Goal: Contribute content: Add original content to the website for others to see

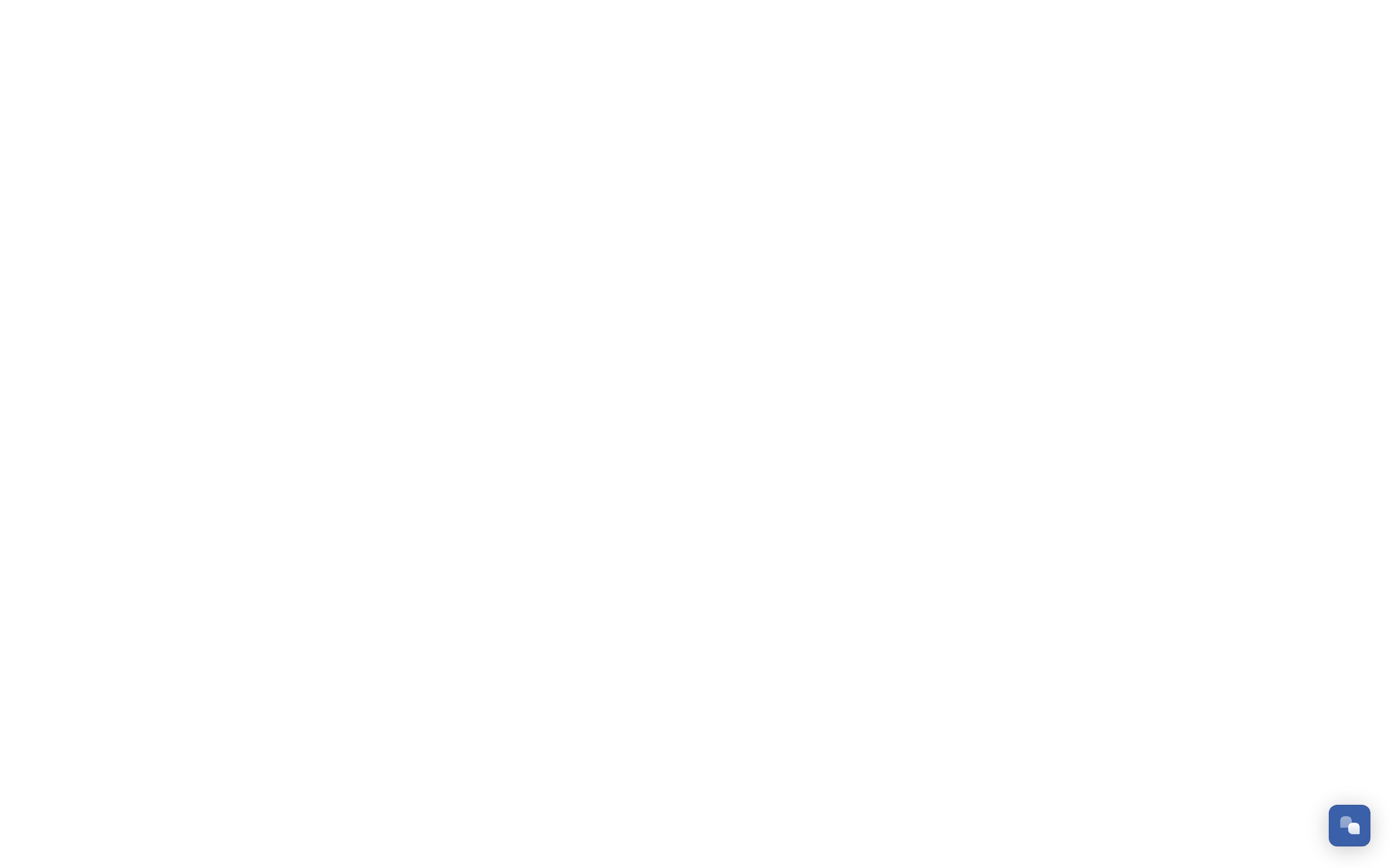
scroll to position [231, 0]
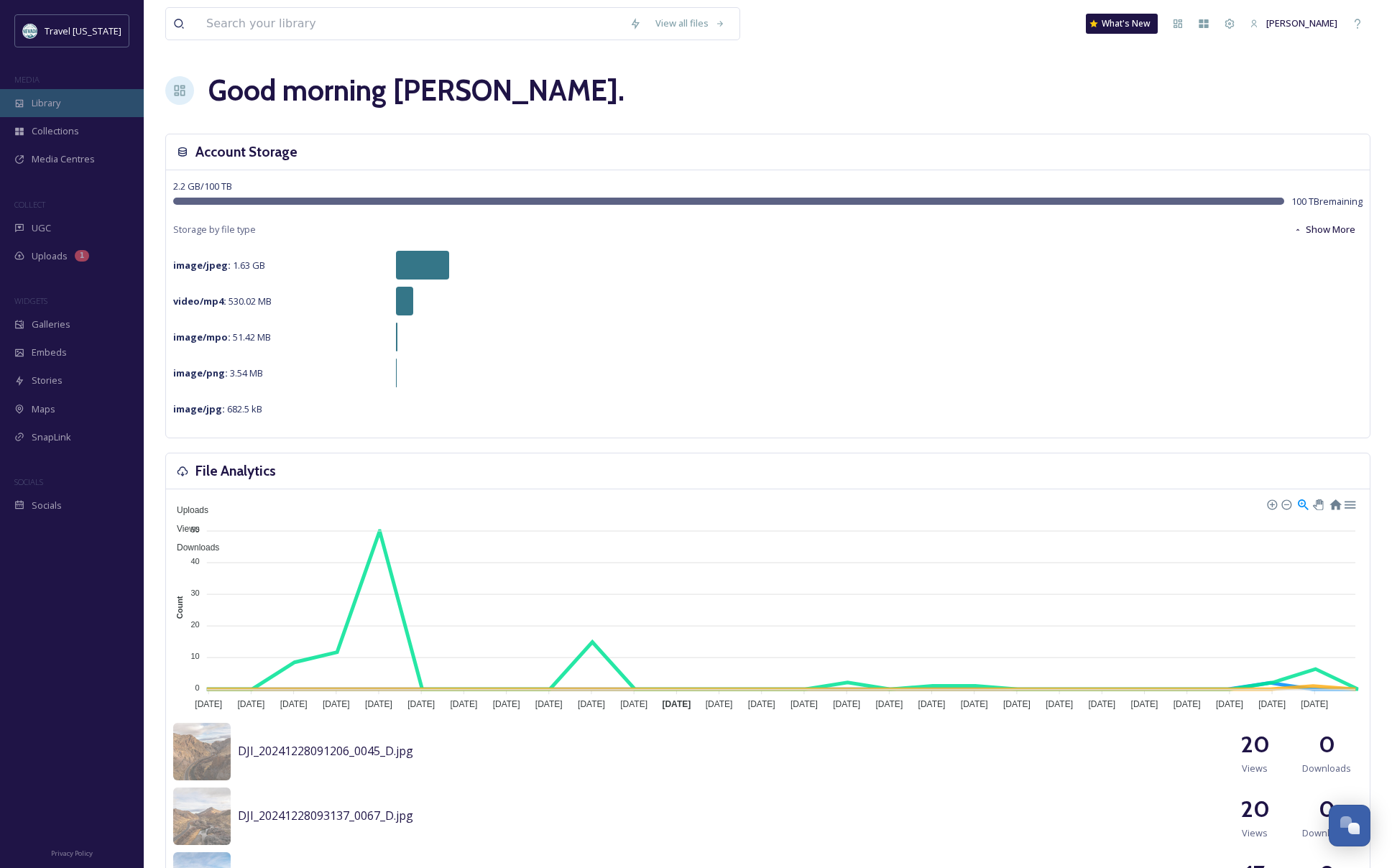
click at [52, 103] on span "Library" at bounding box center [45, 104] width 29 height 14
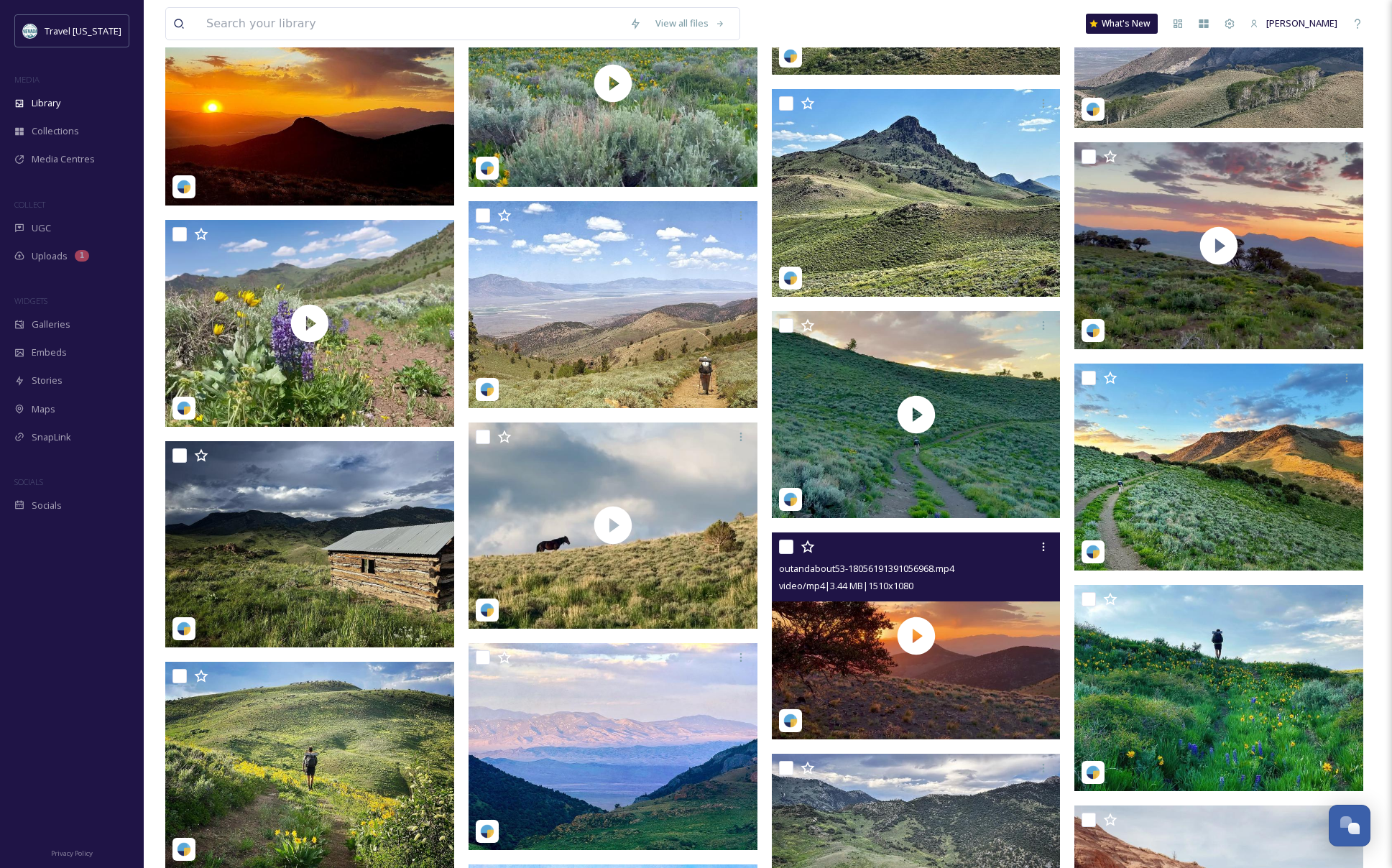
scroll to position [4753, 0]
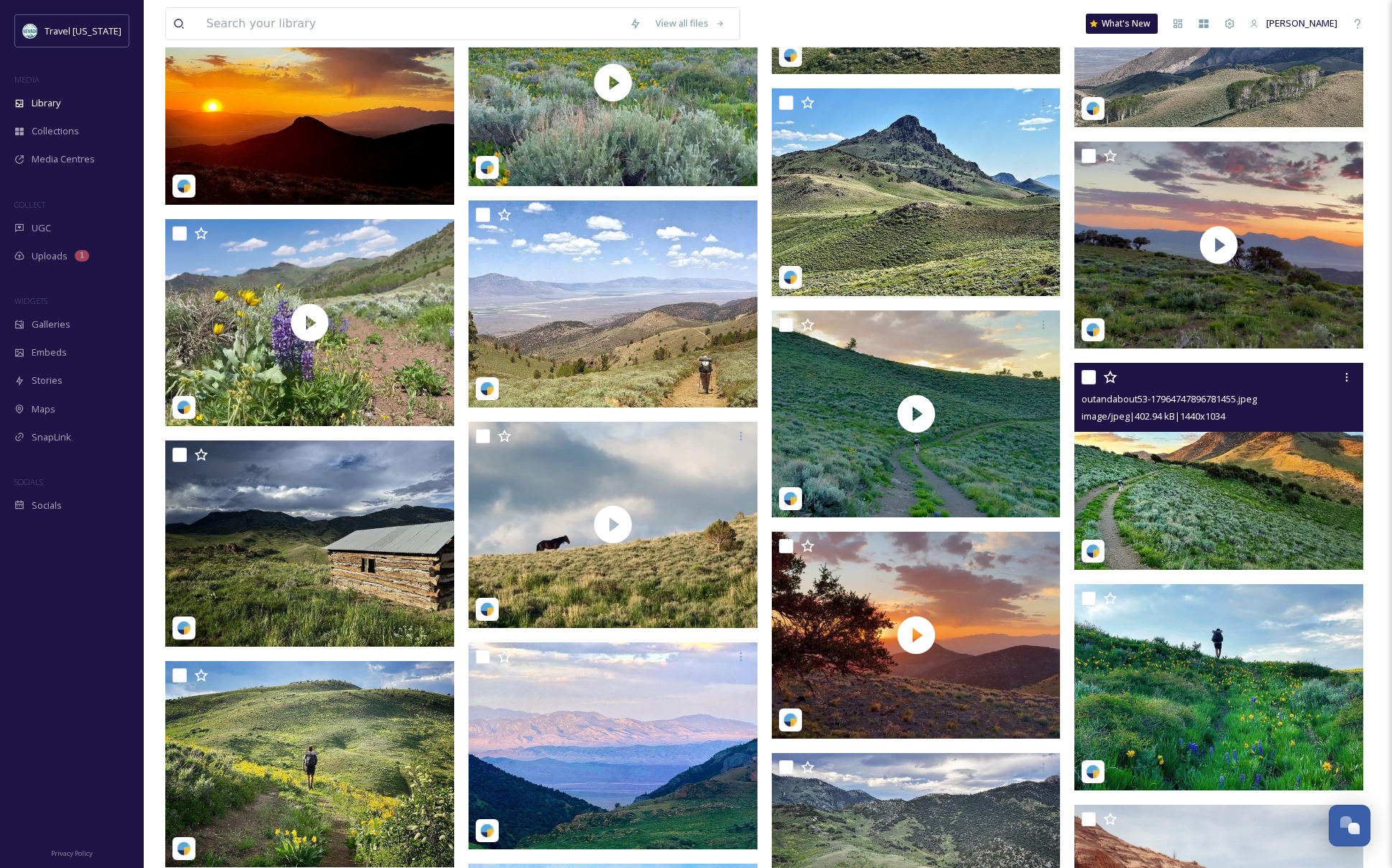
click at [1254, 466] on img at bounding box center [1220, 467] width 289 height 207
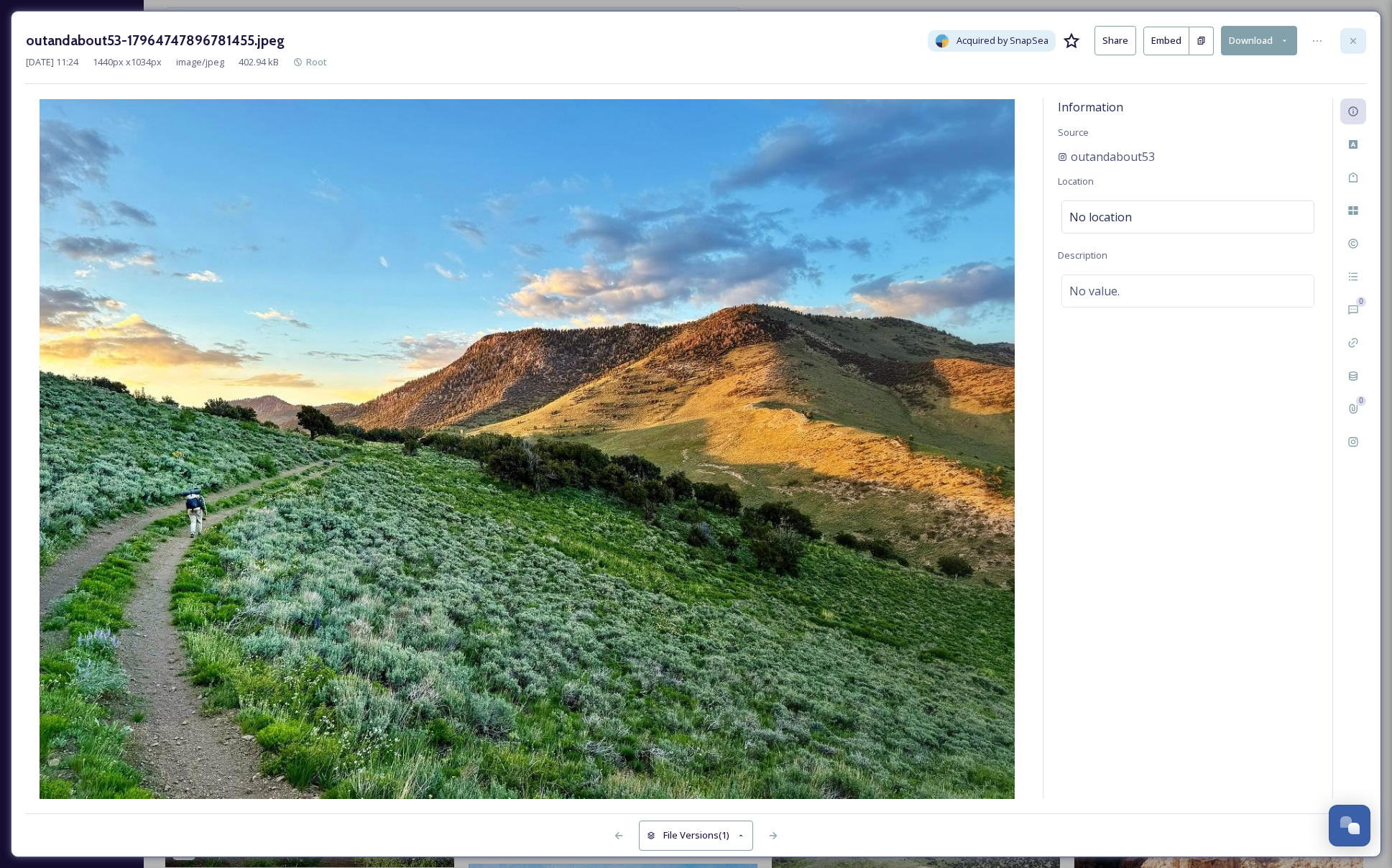
click at [1345, 39] on div at bounding box center [1354, 41] width 26 height 26
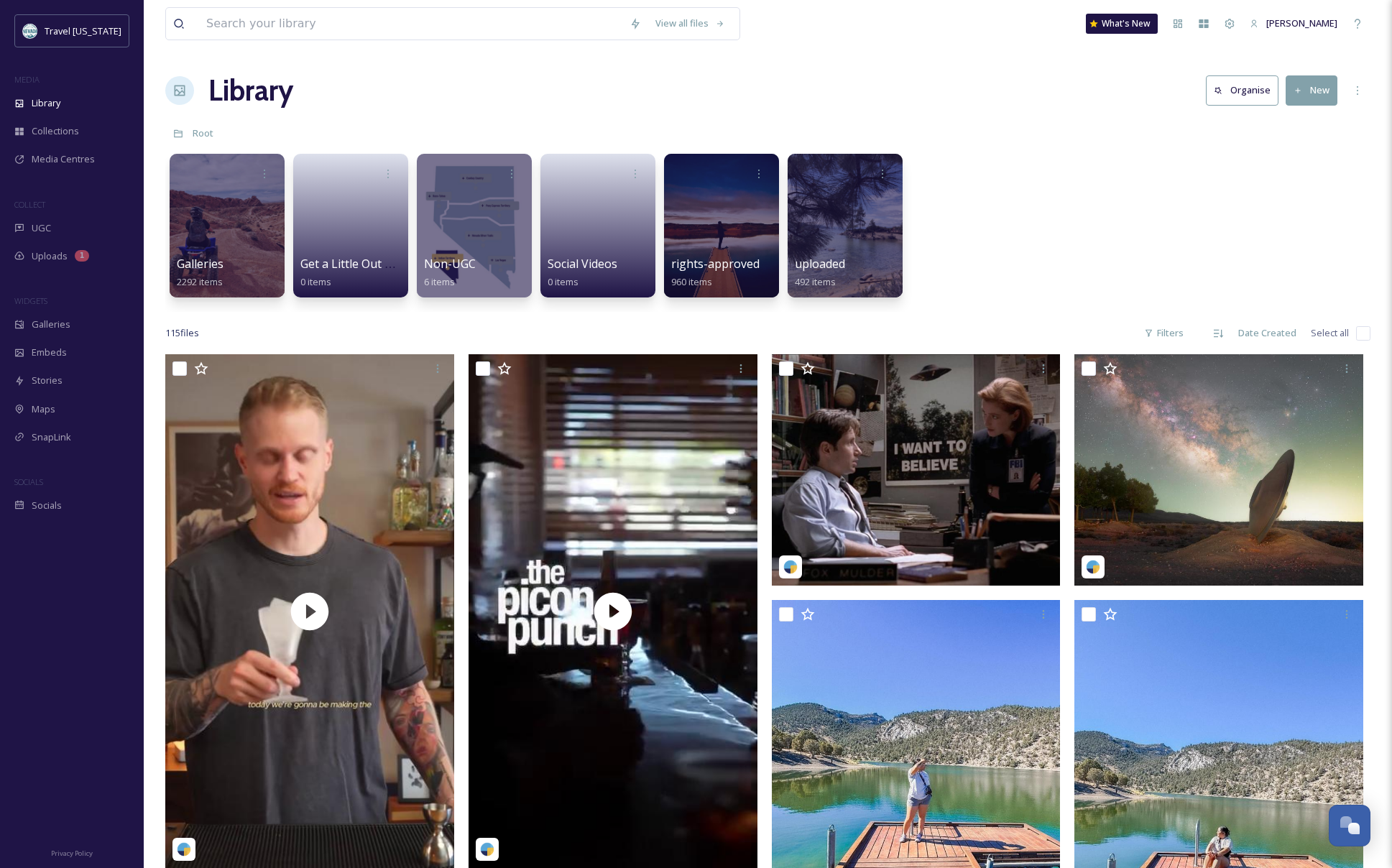
click at [1328, 77] on button "New" at bounding box center [1311, 91] width 51 height 30
drag, startPoint x: 999, startPoint y: 199, endPoint x: 508, endPoint y: 225, distance: 491.7
click at [999, 199] on div "Galleries 2292 items Get a Little Out There 0 items Non-UGC 6 items Social Vide…" at bounding box center [768, 229] width 1206 height 165
click at [105, 236] on div "UGC" at bounding box center [71, 228] width 144 height 28
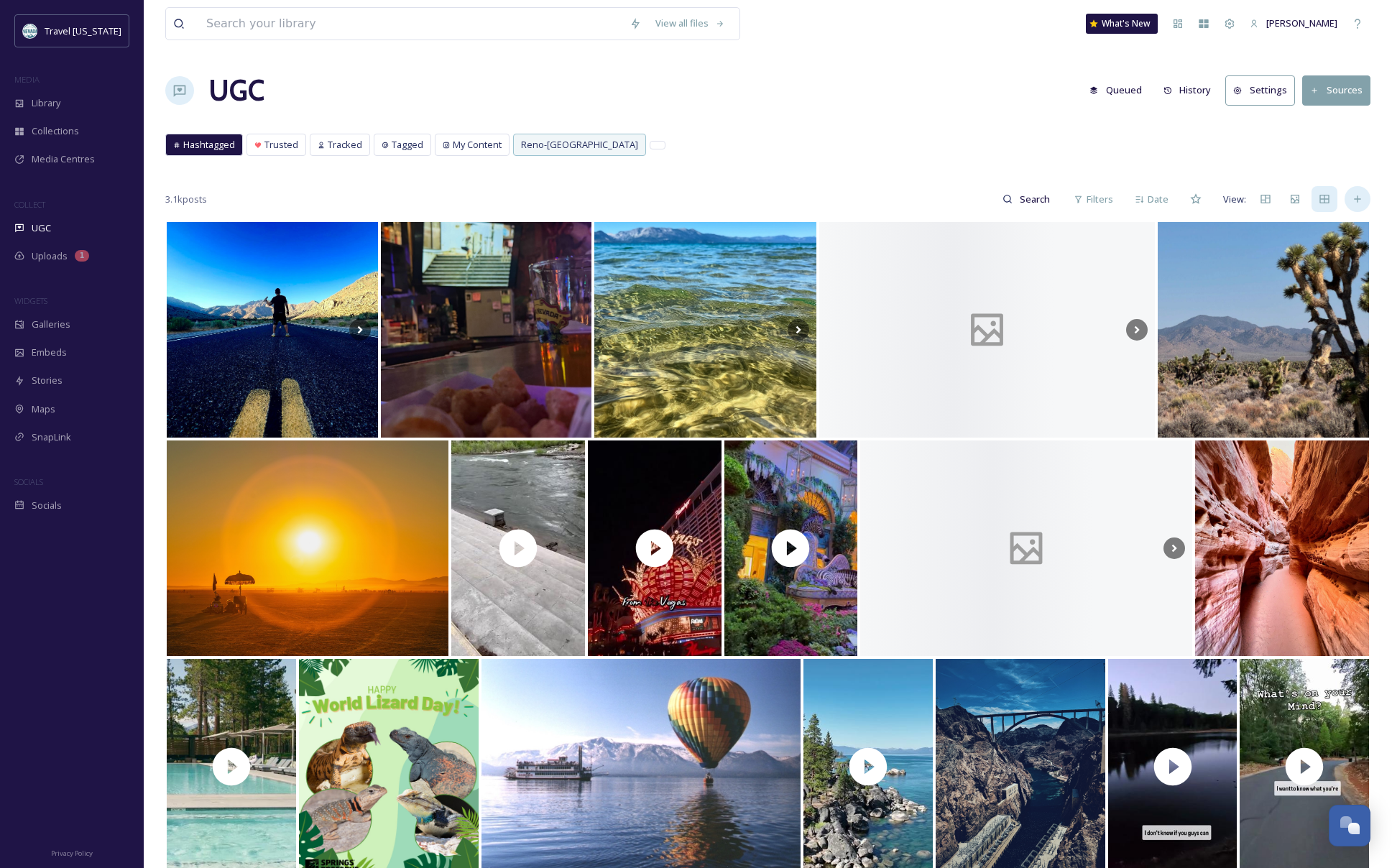
click at [1362, 211] on div "3.1k posts Filters Date View:" at bounding box center [768, 657] width 1206 height 945
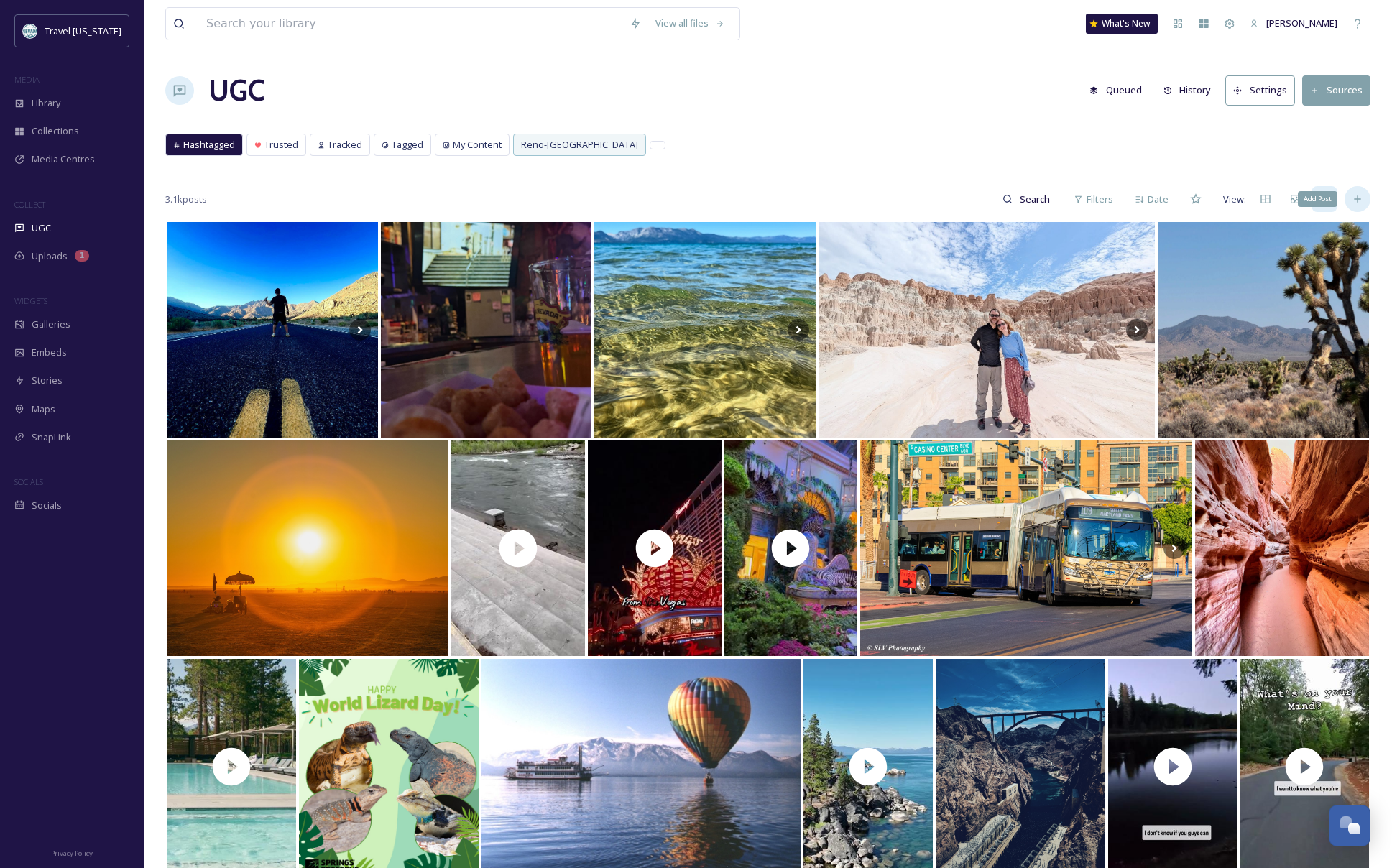
click at [1362, 202] on icon at bounding box center [1357, 198] width 11 height 11
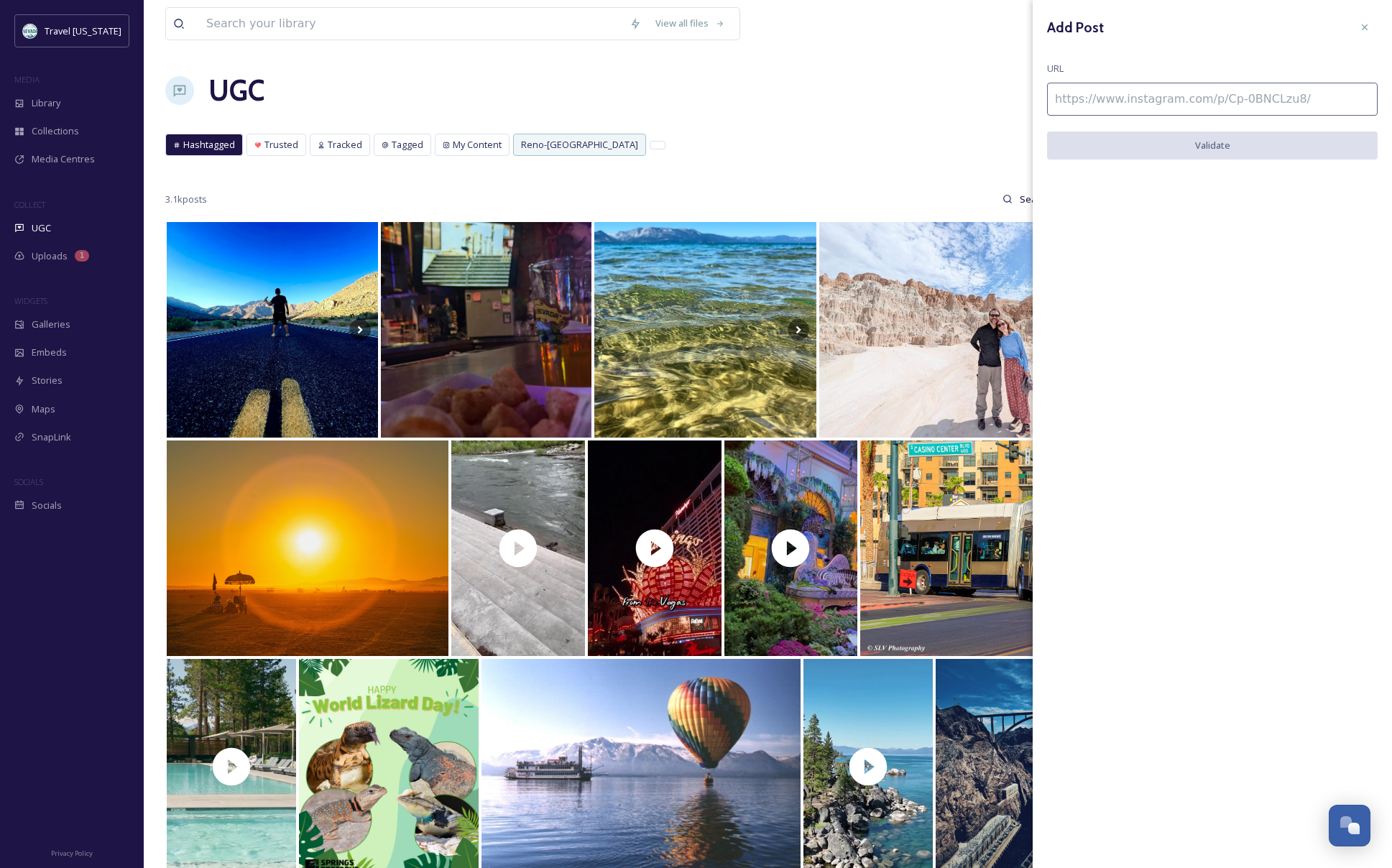
click at [861, 142] on div "Hashtagged Trusted Tracked Tagged My Content Reno-[GEOGRAPHIC_DATA] Hashtagged …" at bounding box center [768, 148] width 1206 height 30
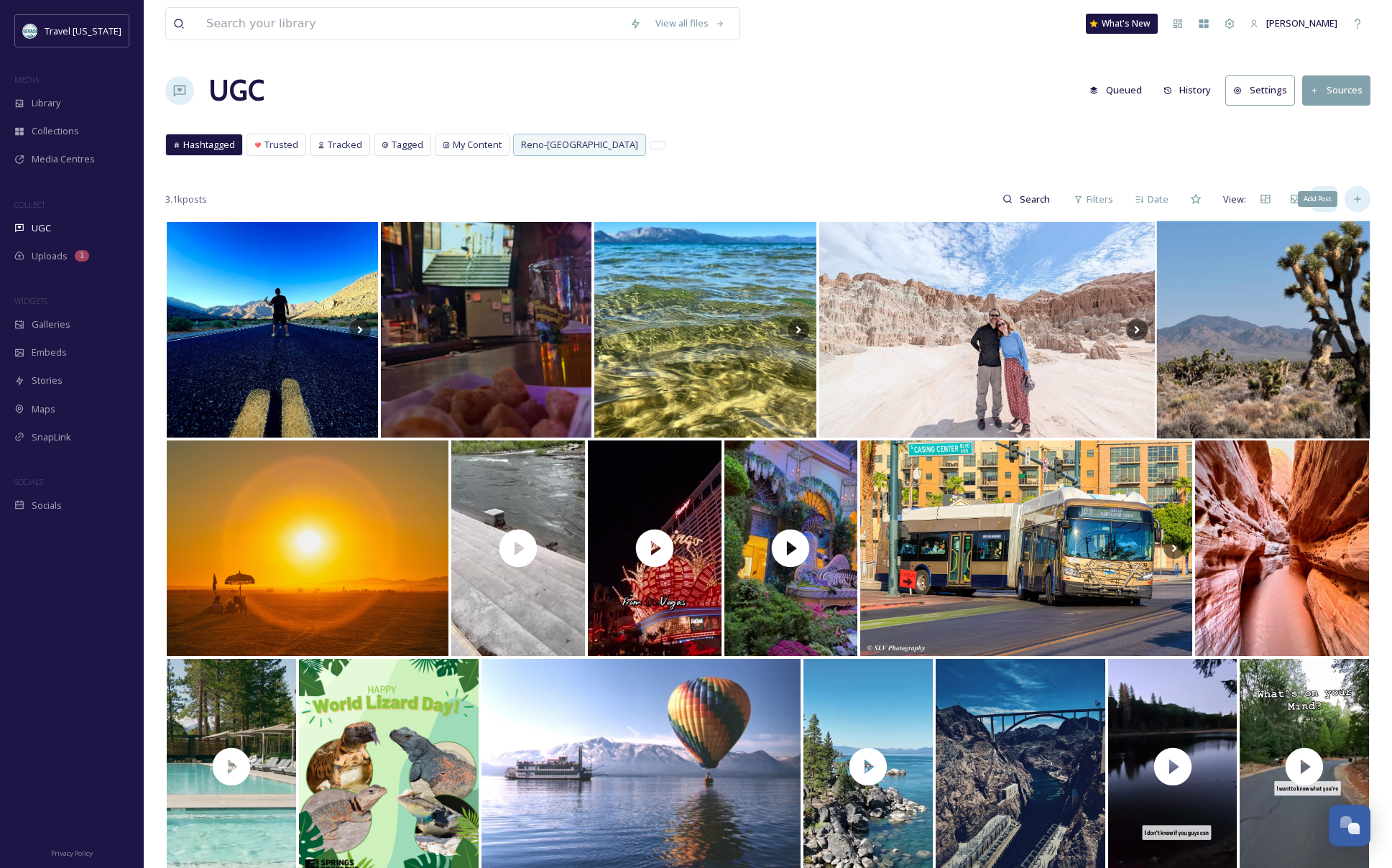
click at [1348, 196] on div "Add Post" at bounding box center [1358, 199] width 26 height 26
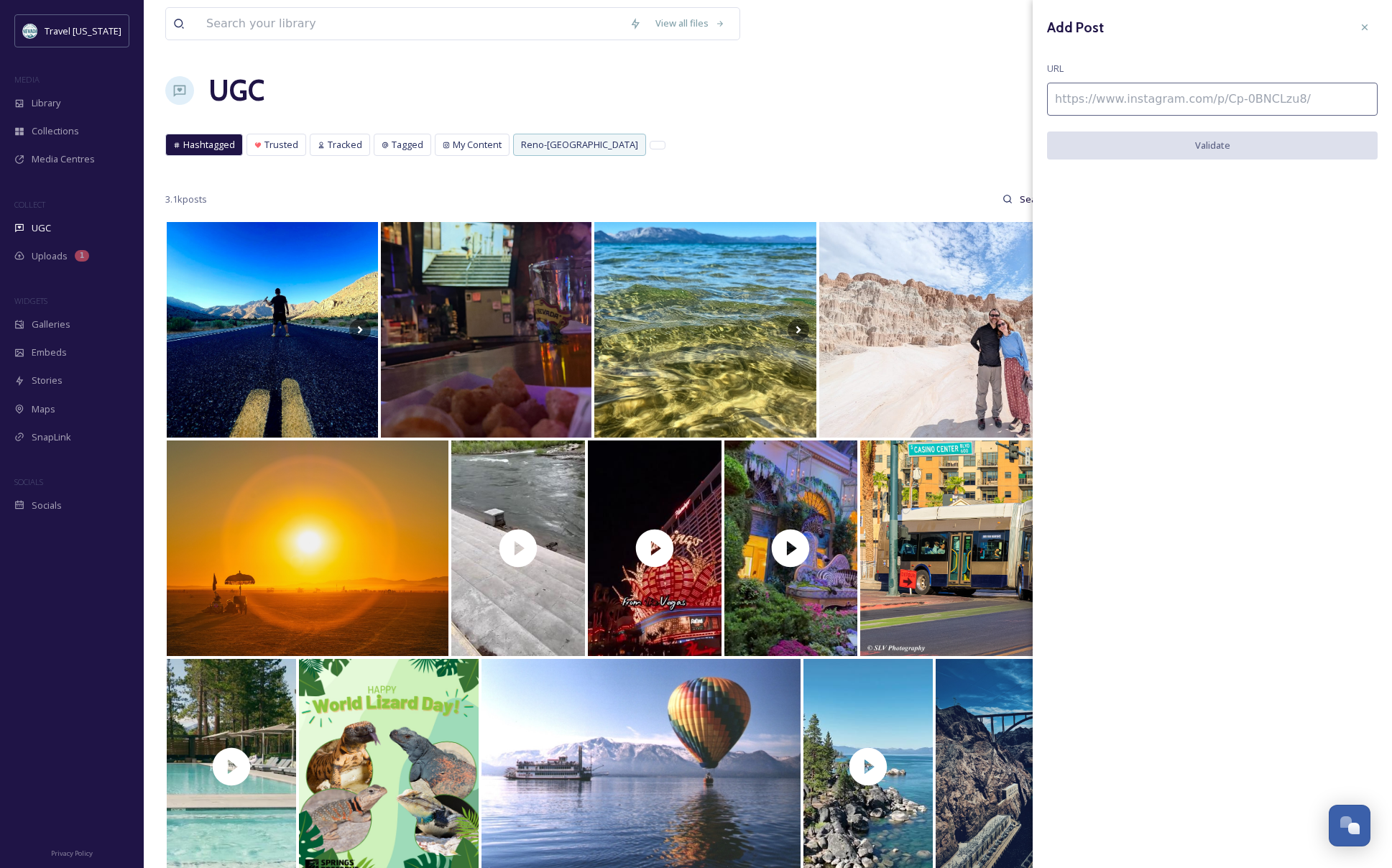
click at [1145, 91] on input at bounding box center [1213, 99] width 331 height 33
paste input "[URL][DOMAIN_NAME]"
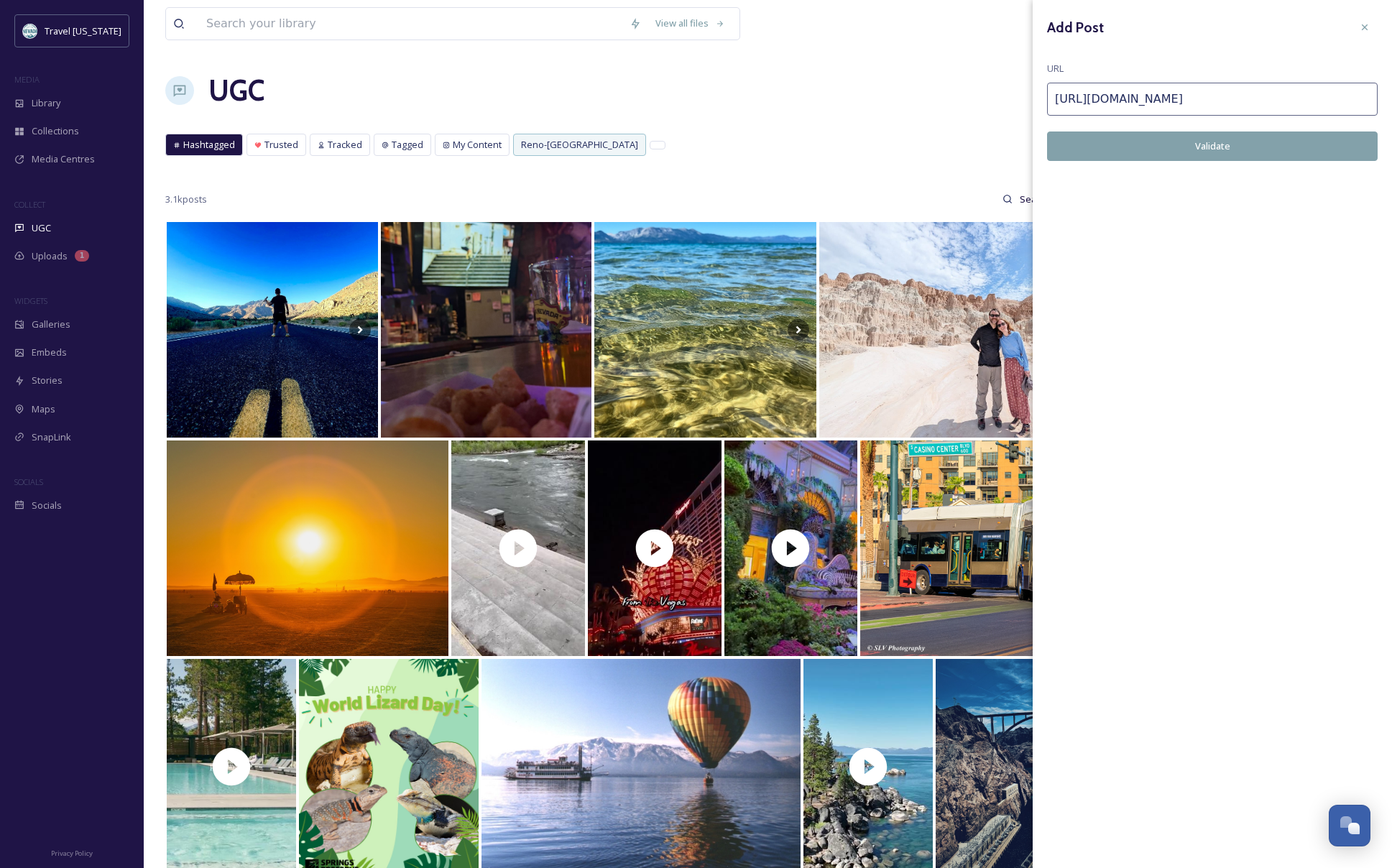
type input "[URL][DOMAIN_NAME]"
click at [1164, 139] on button "Validate" at bounding box center [1213, 146] width 331 height 30
click at [1237, 151] on button "Add Post" at bounding box center [1213, 146] width 331 height 30
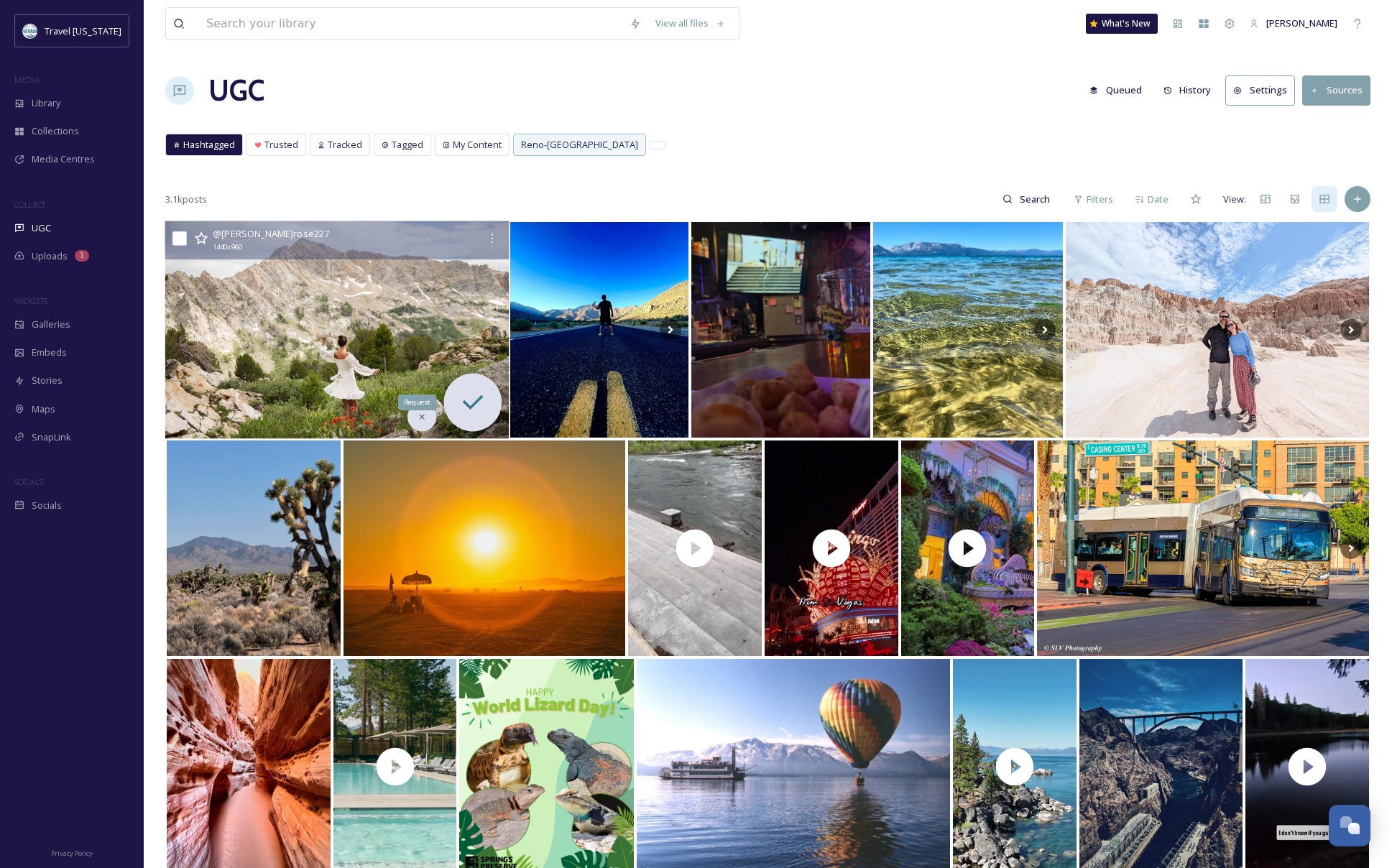
click at [465, 390] on icon at bounding box center [472, 402] width 29 height 29
click at [486, 227] on div at bounding box center [492, 239] width 26 height 26
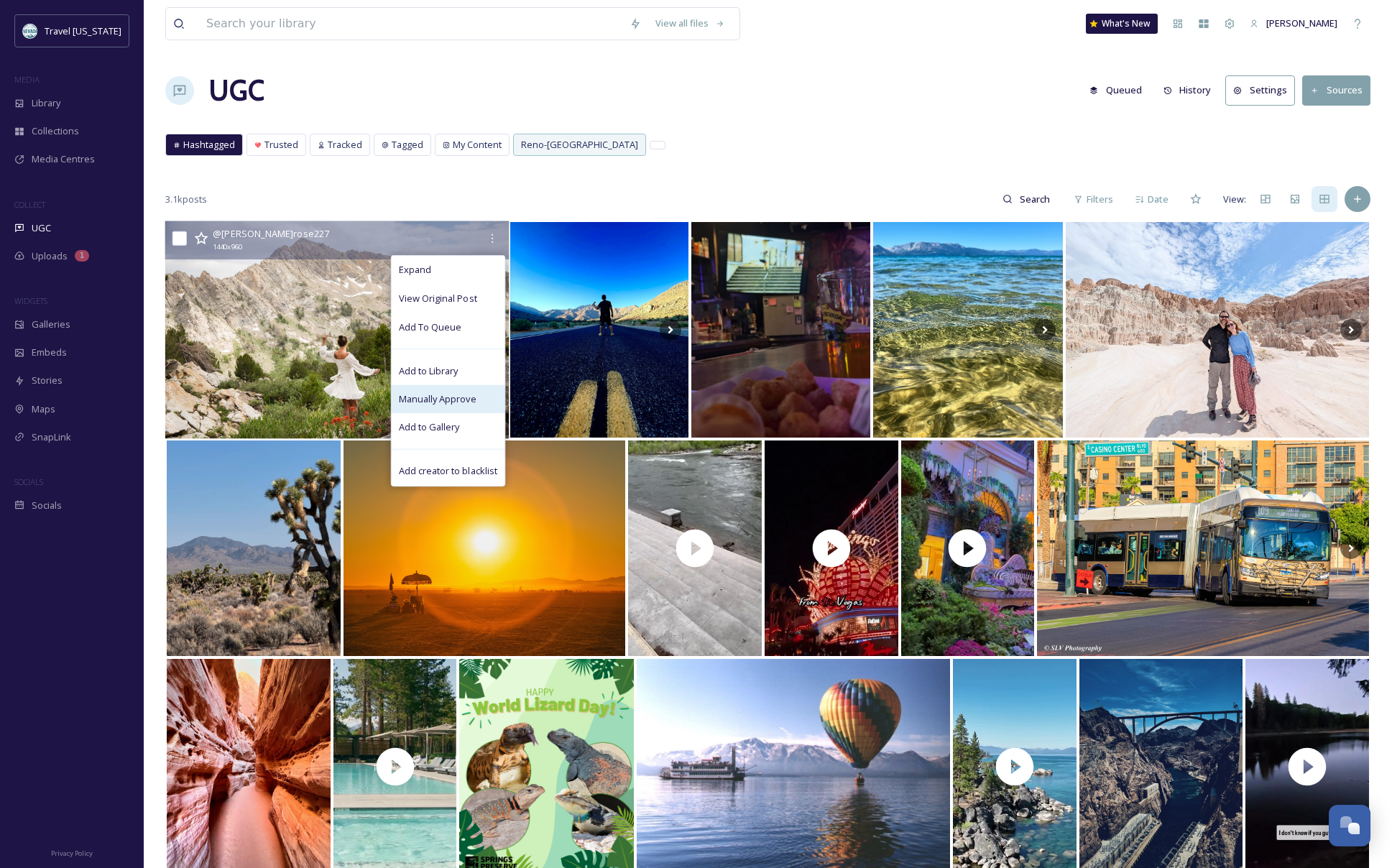
click at [467, 398] on span "Manually Approve" at bounding box center [437, 400] width 78 height 14
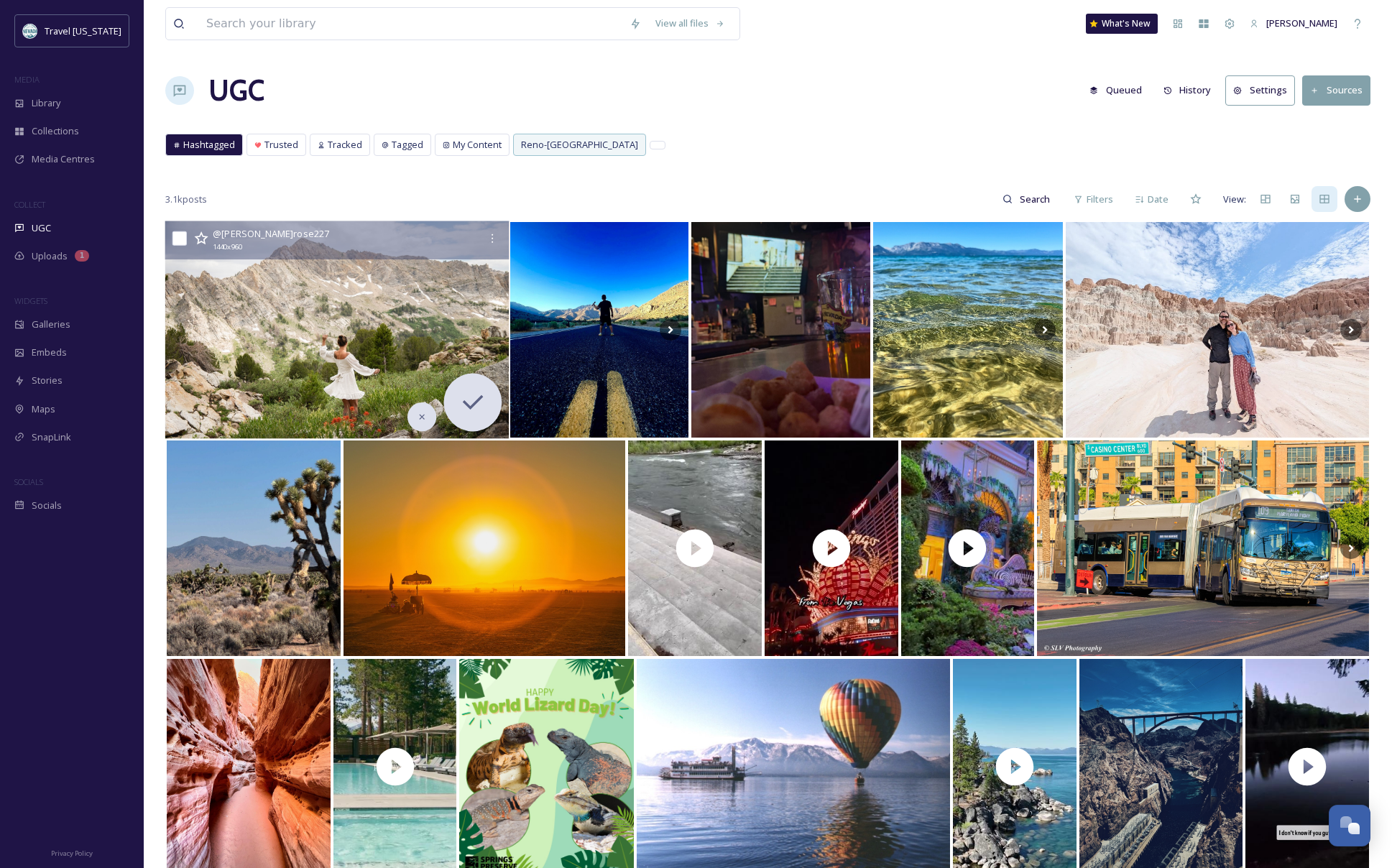
click at [265, 309] on img at bounding box center [337, 330] width 343 height 218
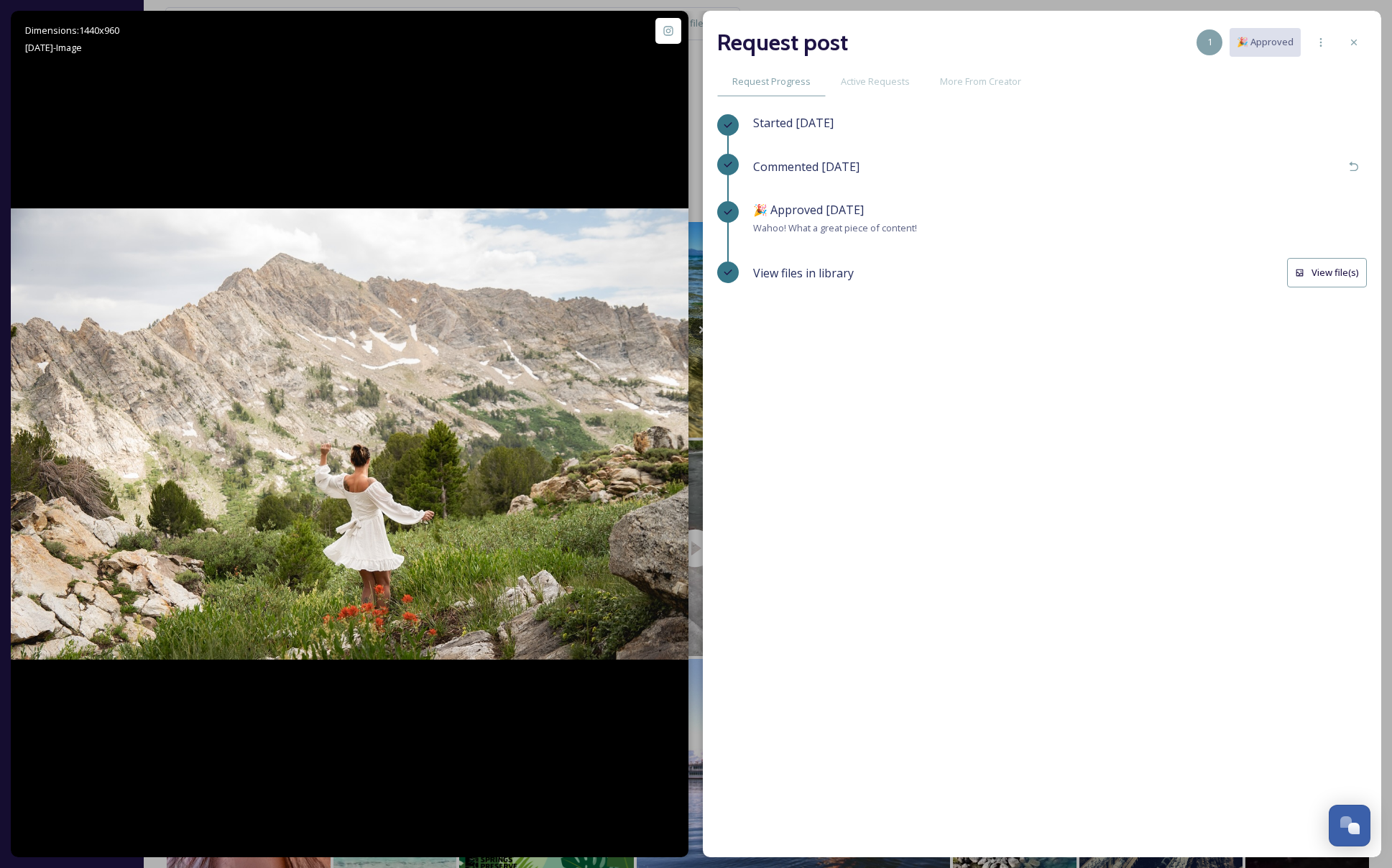
drag, startPoint x: 364, startPoint y: 404, endPoint x: 1272, endPoint y: 3, distance: 992.6
